Goal: Task Accomplishment & Management: Manage account settings

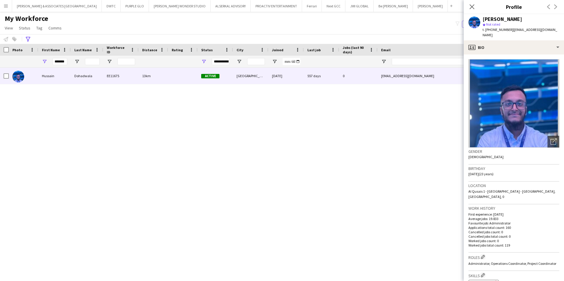
scroll to position [231, 0]
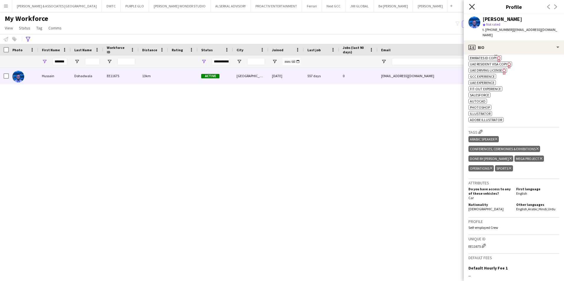
click at [472, 6] on icon at bounding box center [472, 7] width 6 height 6
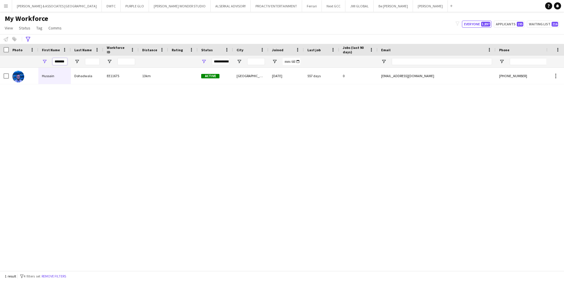
click at [59, 64] on input "*******" at bounding box center [59, 61] width 15 height 7
type input "*******"
click at [28, 36] on div "Advanced filters" at bounding box center [27, 39] width 7 height 7
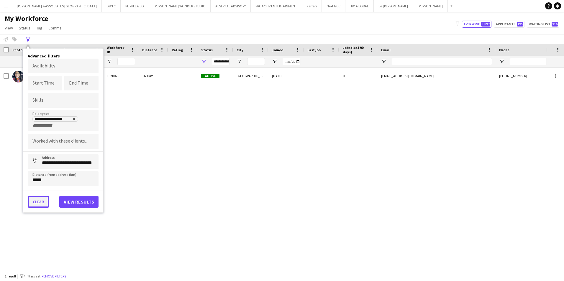
click at [41, 205] on button "Clear" at bounding box center [38, 202] width 21 height 12
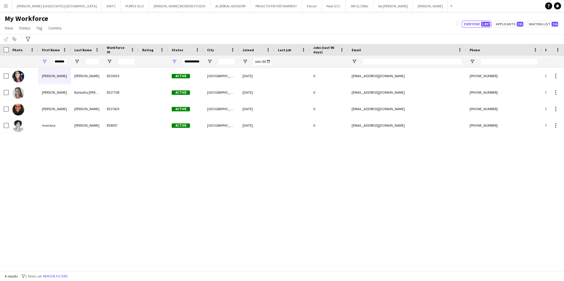
click at [92, 194] on div "[PERSON_NAME] EE20025 Active [GEOGRAPHIC_DATA] [DATE] 0 [EMAIL_ADDRESS][DOMAIN_…" at bounding box center [273, 167] width 546 height 199
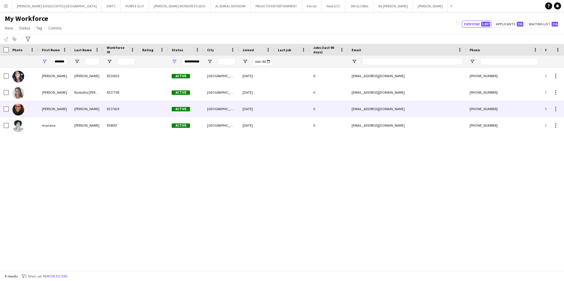
click at [50, 106] on div "[PERSON_NAME]" at bounding box center [54, 109] width 32 height 16
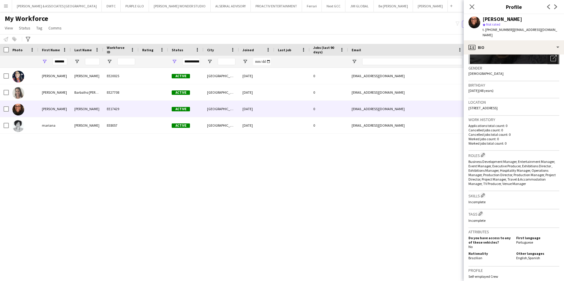
scroll to position [118, 0]
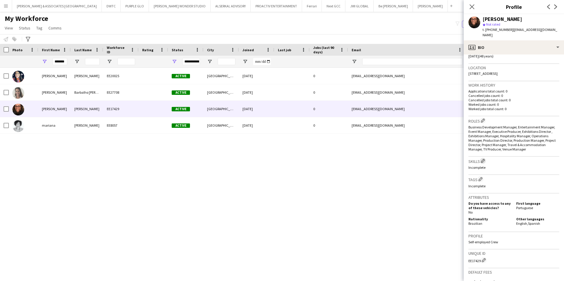
click at [484, 159] on app-icon "Edit crew company skills" at bounding box center [483, 161] width 4 height 4
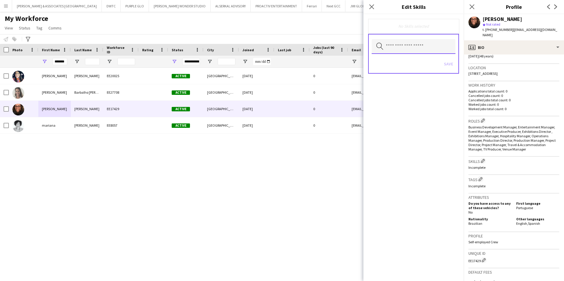
click at [418, 49] on input "text" at bounding box center [414, 46] width 84 height 15
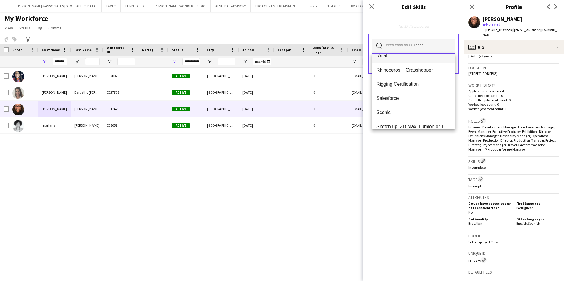
scroll to position [476, 0]
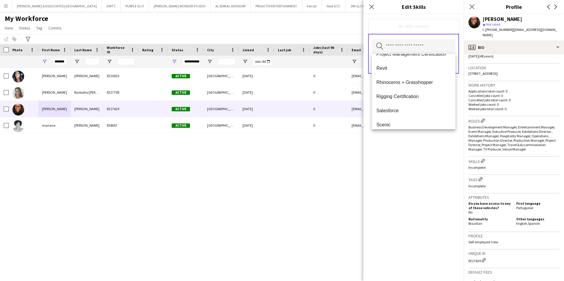
drag, startPoint x: 505, startPoint y: 179, endPoint x: 500, endPoint y: 182, distance: 5.8
click at [505, 181] on h3 "Tags Edit crew company tags" at bounding box center [513, 179] width 91 height 6
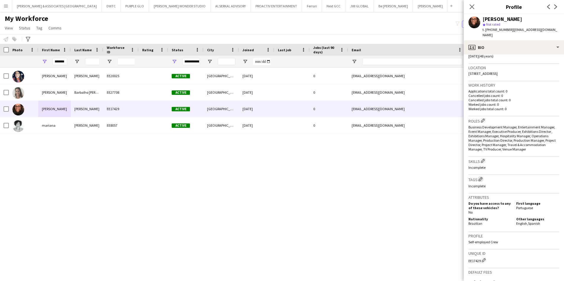
click at [481, 179] on app-icon "Edit crew company tags" at bounding box center [480, 179] width 4 height 4
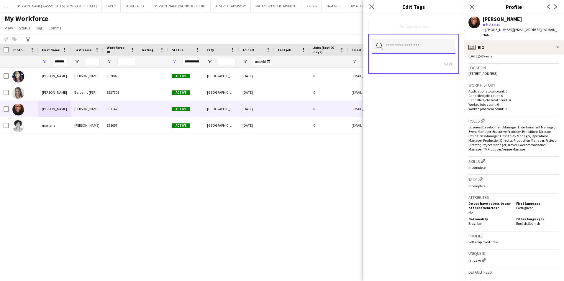
click at [401, 44] on input "text" at bounding box center [414, 46] width 84 height 15
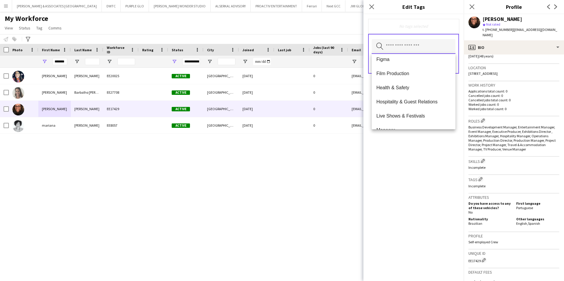
scroll to position [295, 0]
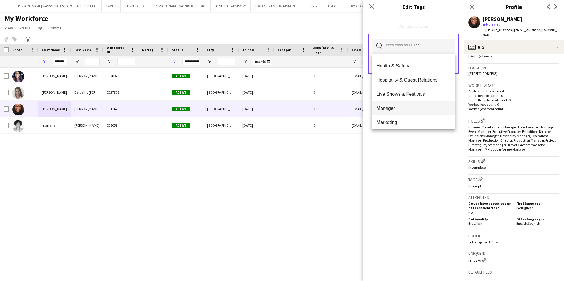
click at [415, 106] on span "Manager" at bounding box center [413, 109] width 74 height 6
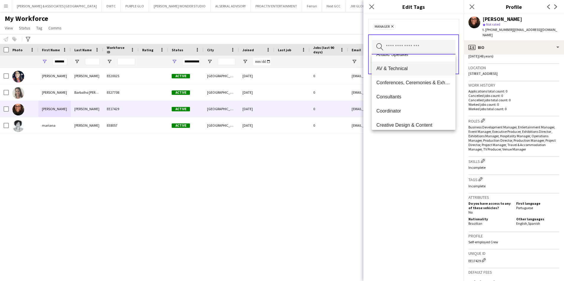
scroll to position [29, 0]
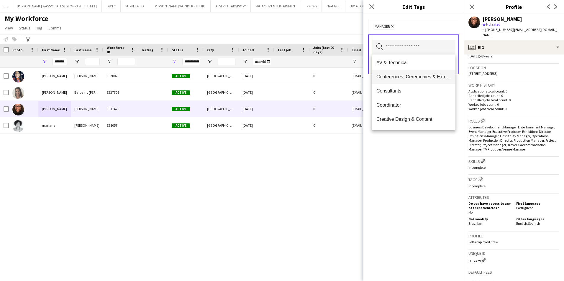
click at [419, 79] on span "Conferences, Ceremonies & Exhibitions" at bounding box center [413, 77] width 74 height 6
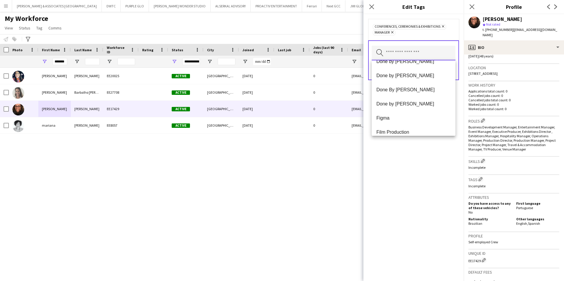
scroll to position [354, 0]
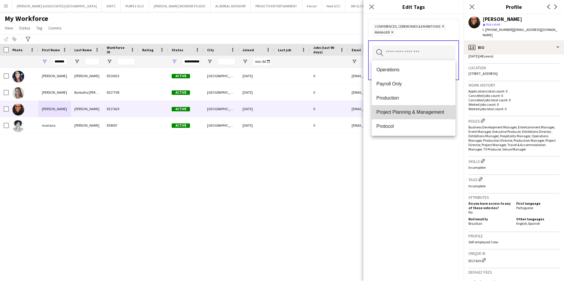
click at [421, 112] on span "Project Planning & Management" at bounding box center [413, 112] width 74 height 6
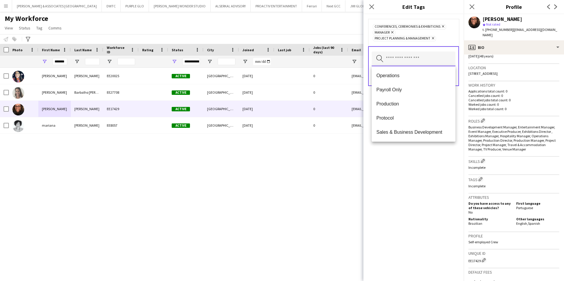
scroll to position [324, 0]
click at [420, 91] on span "Mega Project" at bounding box center [413, 91] width 74 height 6
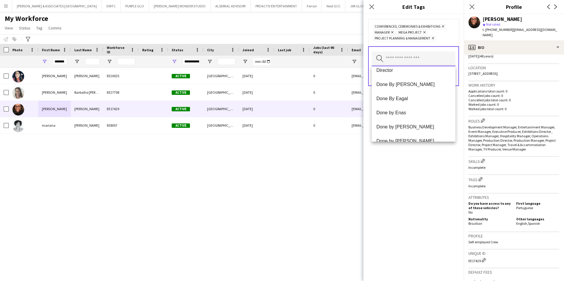
scroll to position [118, 0]
click at [445, 166] on div "Conferences, Ceremonies & Exhibitions Remove Manager Remove Mega Project Remove…" at bounding box center [413, 147] width 100 height 267
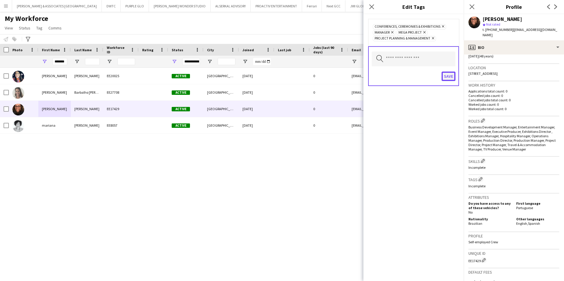
click at [453, 77] on button "Save" at bounding box center [448, 76] width 14 height 9
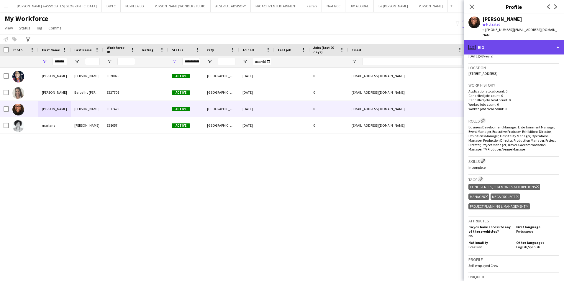
click at [499, 41] on div "profile Bio" at bounding box center [514, 47] width 100 height 14
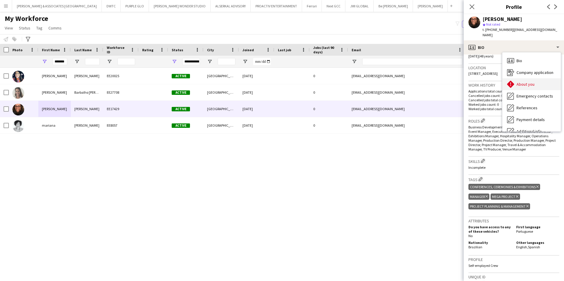
click at [521, 82] on span "About you" at bounding box center [525, 84] width 18 height 5
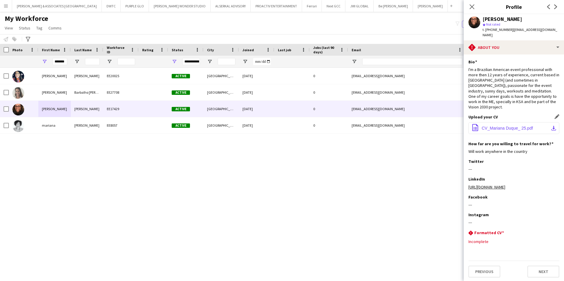
click at [510, 126] on span "CV_Mariana Duque_ 25.pdf" at bounding box center [506, 128] width 51 height 5
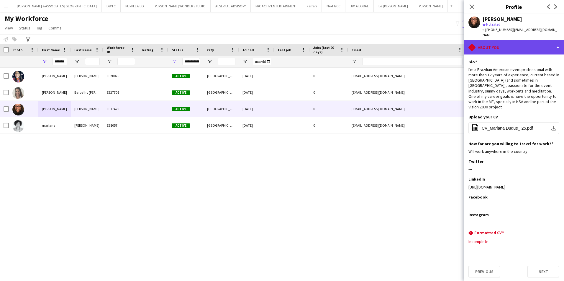
click at [514, 42] on div "rhombus-alert About you" at bounding box center [514, 47] width 100 height 14
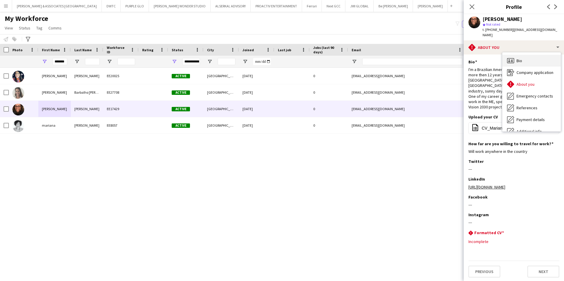
click at [517, 58] on span "Bio" at bounding box center [519, 60] width 6 height 5
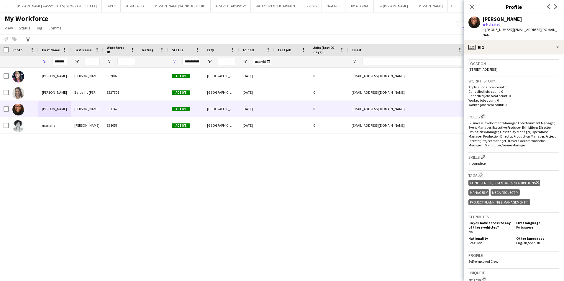
scroll to position [147, 0]
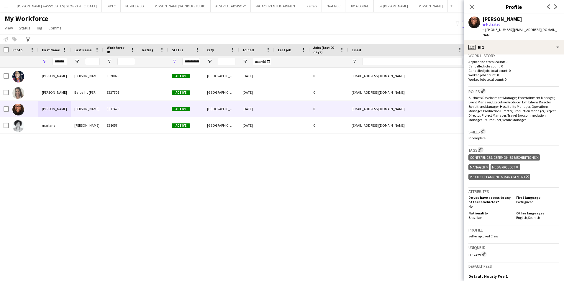
click at [480, 149] on app-icon "Edit crew company tags" at bounding box center [480, 150] width 4 height 4
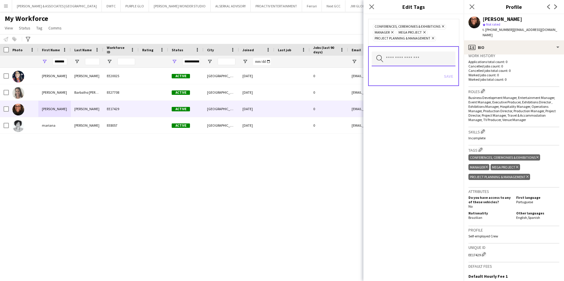
click at [403, 58] on input "text" at bounding box center [414, 59] width 84 height 15
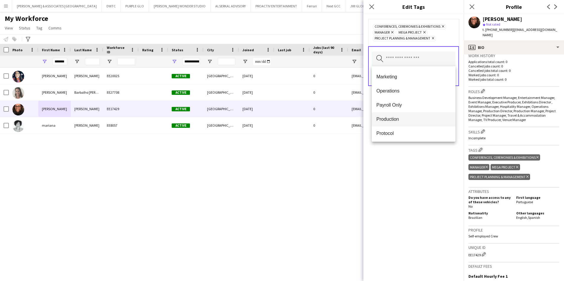
click at [420, 121] on span "Production" at bounding box center [413, 119] width 74 height 6
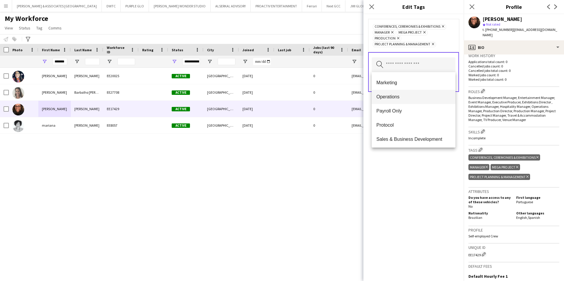
click at [420, 95] on span "Operations" at bounding box center [413, 97] width 74 height 6
click at [428, 179] on div "Conferences, Ceremonies & Exhibitions Remove Manager Remove Mega Project Remove…" at bounding box center [413, 147] width 100 height 267
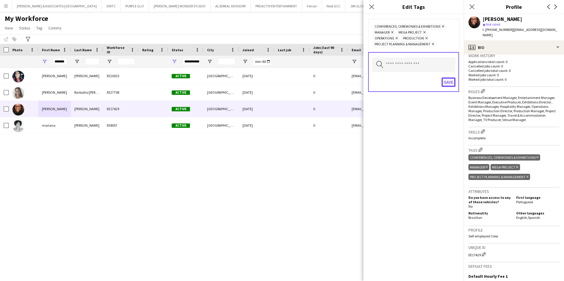
click at [451, 84] on button "Save" at bounding box center [448, 82] width 14 height 9
